Goal: Task Accomplishment & Management: Manage account settings

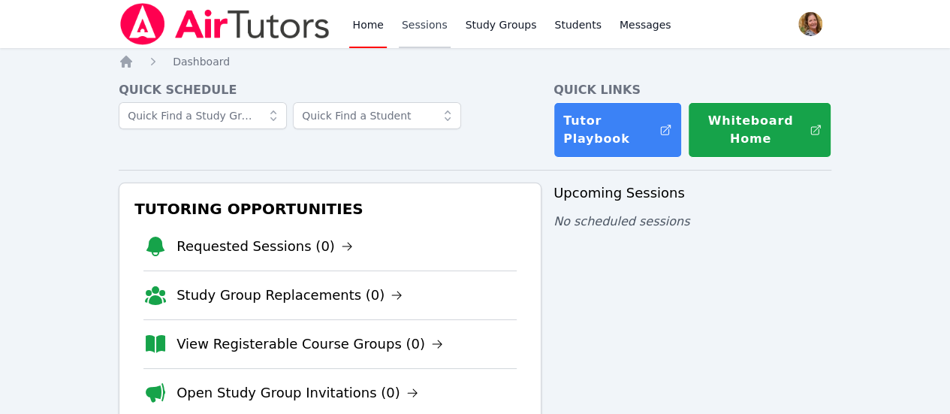
click at [425, 29] on link "Sessions" at bounding box center [425, 24] width 52 height 48
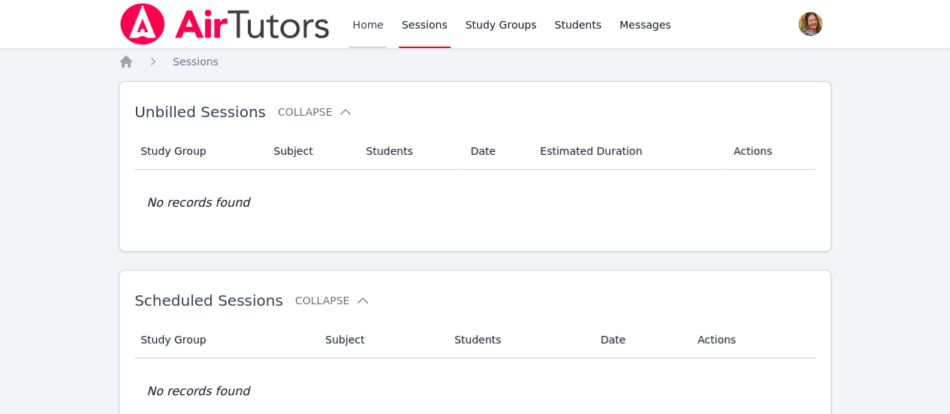
click at [361, 23] on link "Home" at bounding box center [367, 24] width 37 height 48
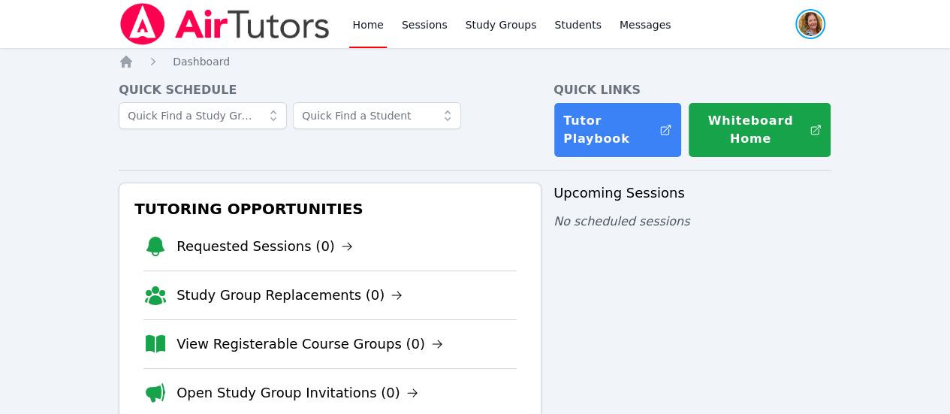
click at [796, 25] on span "button" at bounding box center [810, 24] width 33 height 33
click at [721, 86] on button "Logout" at bounding box center [750, 85] width 144 height 27
